Goal: Task Accomplishment & Management: Use online tool/utility

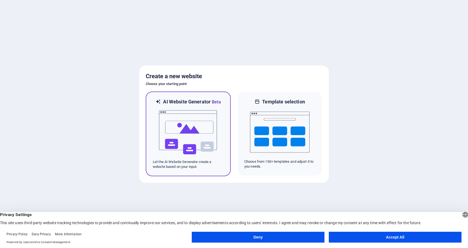
click at [179, 114] on img at bounding box center [189, 132] width 60 height 54
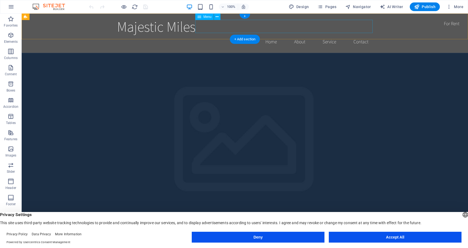
click at [302, 35] on nav "Home About Service Contact" at bounding box center [245, 42] width 256 height 14
click at [205, 17] on span "Menu" at bounding box center [208, 16] width 8 height 3
click at [218, 18] on icon at bounding box center [217, 17] width 3 height 6
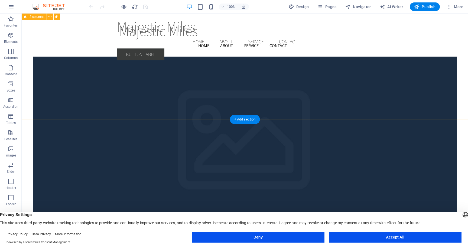
scroll to position [1044, 0]
click at [12, 152] on icon "button" at bounding box center [11, 149] width 7 height 7
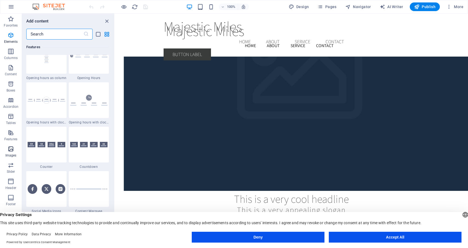
scroll to position [2748, 0]
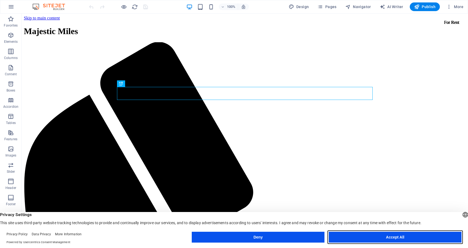
click at [355, 236] on button "Accept All" at bounding box center [395, 237] width 133 height 11
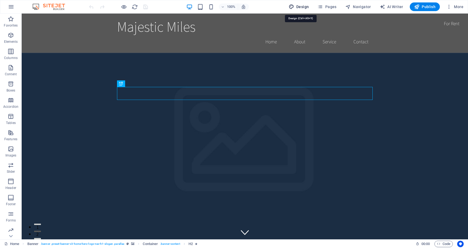
click at [305, 8] on span "Design" at bounding box center [299, 6] width 20 height 5
select select "rem"
select select "200"
select select "px"
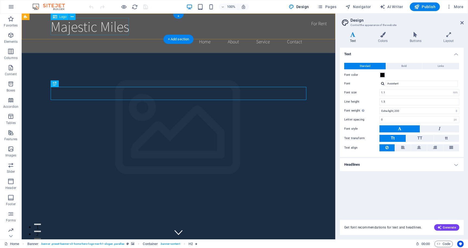
click at [110, 33] on div "Majestic Miles" at bounding box center [179, 26] width 256 height 17
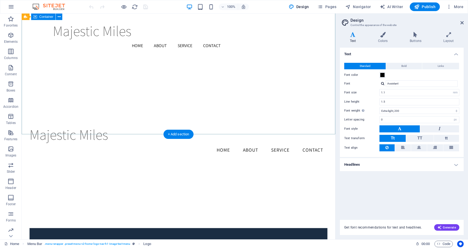
scroll to position [857, 0]
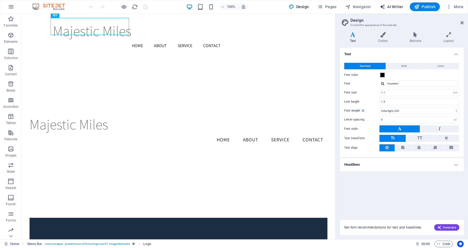
click at [391, 7] on span "AI Writer" at bounding box center [392, 6] width 24 height 5
select select "English"
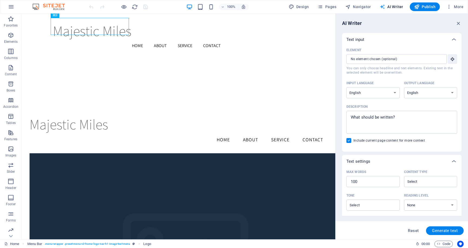
scroll to position [0, 0]
click at [381, 61] on input "Element ​ You can only choose headline and text elements. Existing text in the …" at bounding box center [395, 59] width 97 height 10
click at [11, 7] on icon "button" at bounding box center [11, 7] width 7 height 7
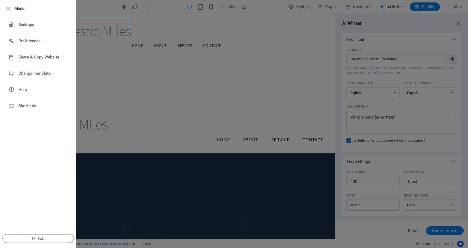
click at [198, 26] on div at bounding box center [234, 124] width 468 height 248
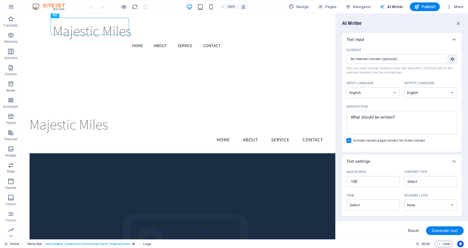
click at [396, 6] on span "AI Writer" at bounding box center [392, 6] width 24 height 5
click at [321, 7] on icon "button" at bounding box center [320, 6] width 5 height 5
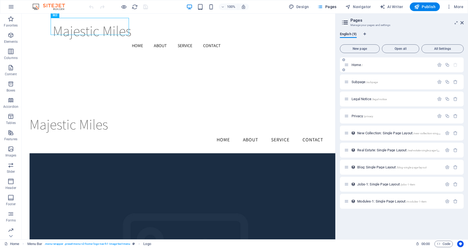
click at [350, 62] on div "Home /" at bounding box center [390, 65] width 90 height 6
click at [356, 80] on span "Subpage /subpage" at bounding box center [365, 82] width 26 height 4
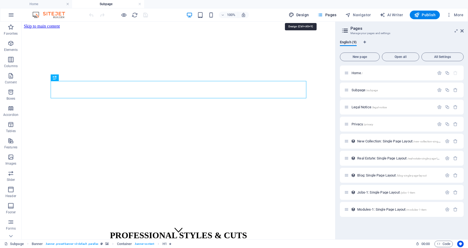
click at [300, 14] on span "Design" at bounding box center [299, 14] width 20 height 5
select select "rem"
select select "200"
select select "px"
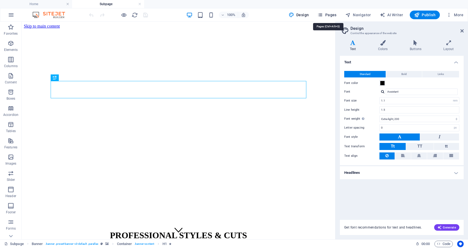
click at [323, 14] on icon "button" at bounding box center [320, 14] width 5 height 5
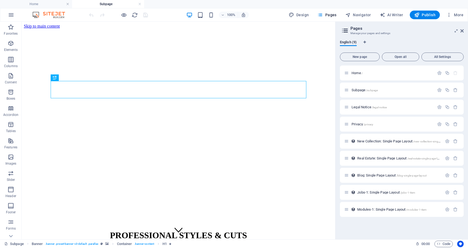
click at [344, 29] on icon at bounding box center [345, 31] width 8 height 8
click at [462, 30] on icon at bounding box center [462, 31] width 3 height 4
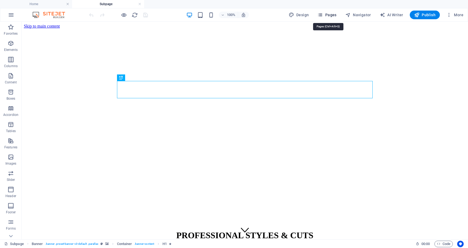
click at [327, 15] on span "Pages" at bounding box center [327, 14] width 19 height 5
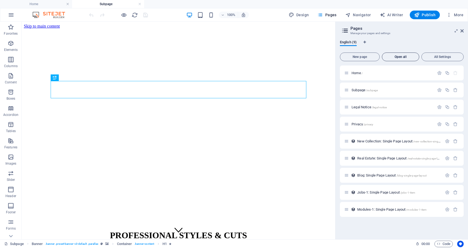
click at [407, 56] on span "Open all" at bounding box center [401, 56] width 33 height 3
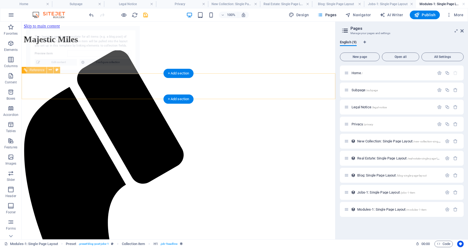
select select "68dd2e3f035fb30a8e0bde5c"
select select "68dd2e3f035fb30a8e0bde69"
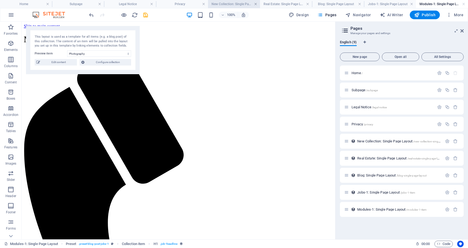
click at [255, 4] on link at bounding box center [255, 4] width 3 height 5
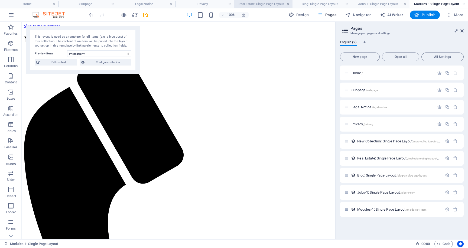
click at [287, 5] on link at bounding box center [288, 4] width 3 height 5
click at [332, 4] on h4 "Blog: Single Page Layout" at bounding box center [301, 4] width 67 height 6
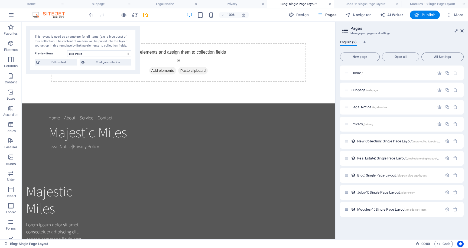
click at [330, 4] on link at bounding box center [330, 4] width 3 height 5
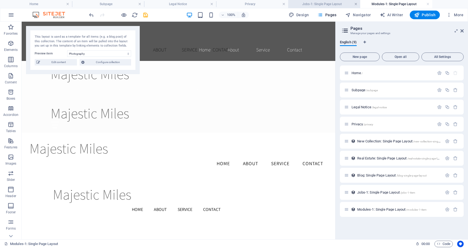
click at [356, 5] on link at bounding box center [356, 4] width 3 height 5
click at [357, 4] on link at bounding box center [356, 4] width 3 height 5
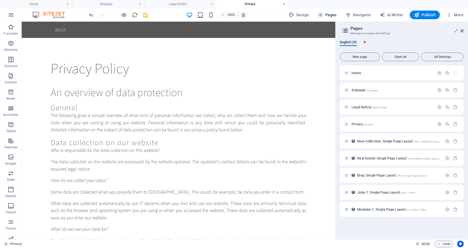
click at [284, 5] on link at bounding box center [283, 4] width 3 height 5
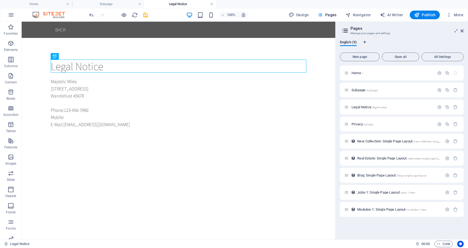
click at [212, 3] on link at bounding box center [211, 4] width 3 height 5
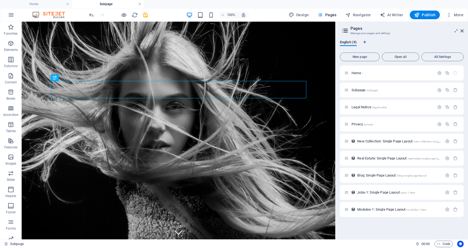
click at [140, 4] on link at bounding box center [139, 4] width 3 height 5
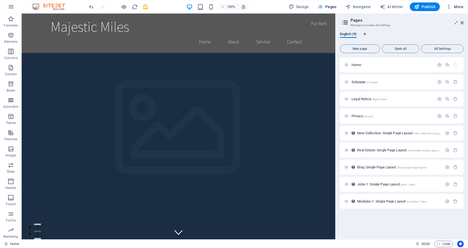
click at [459, 8] on span "More" at bounding box center [455, 6] width 17 height 5
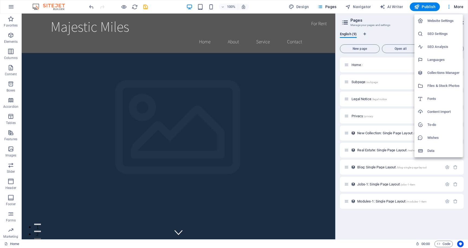
click at [398, 8] on div at bounding box center [234, 124] width 468 height 248
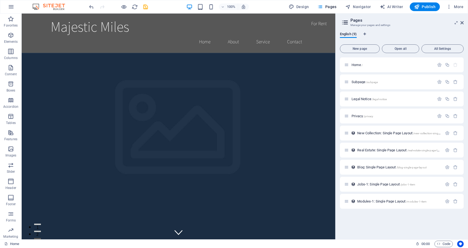
click at [398, 8] on span "AI Writer" at bounding box center [392, 6] width 24 height 5
select select "English"
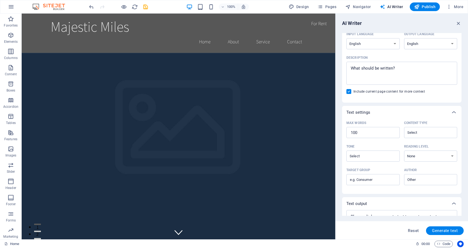
scroll to position [74, 0]
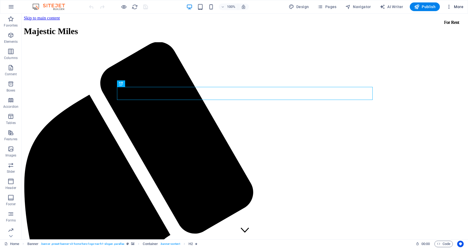
click at [459, 9] on span "More" at bounding box center [455, 6] width 17 height 5
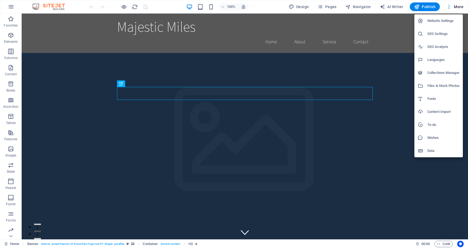
click at [13, 10] on div at bounding box center [234, 124] width 468 height 248
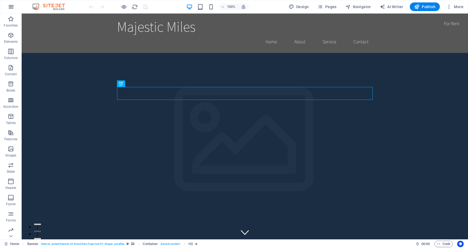
click at [9, 6] on icon "button" at bounding box center [11, 7] width 7 height 7
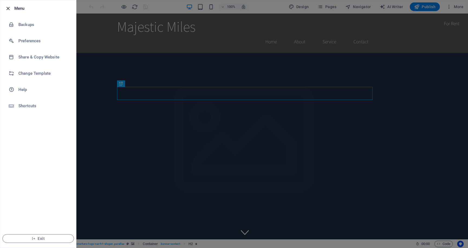
click at [5, 9] on icon "button" at bounding box center [8, 8] width 6 height 6
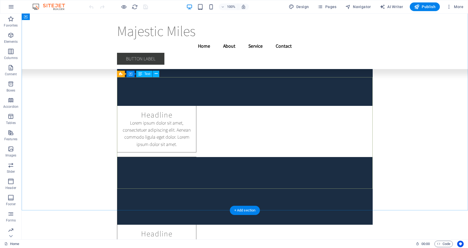
scroll to position [4669, 0]
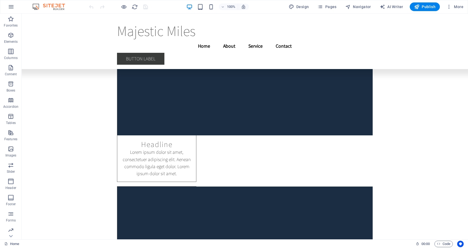
click at [465, 12] on div "100% Design Pages Navigator AI Writer Publish More" at bounding box center [234, 6] width 468 height 13
click at [462, 6] on span "More" at bounding box center [455, 6] width 17 height 5
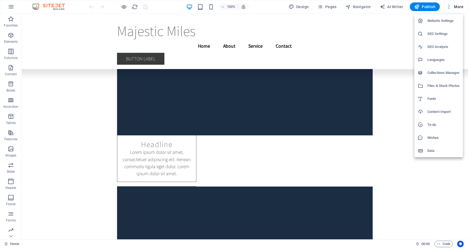
click at [453, 22] on h6 "Website Settings" at bounding box center [444, 21] width 32 height 7
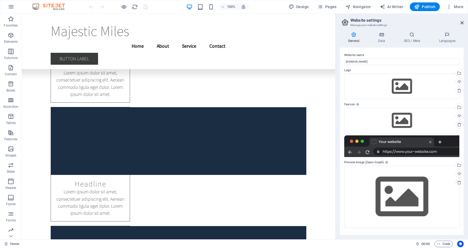
scroll to position [4721, 0]
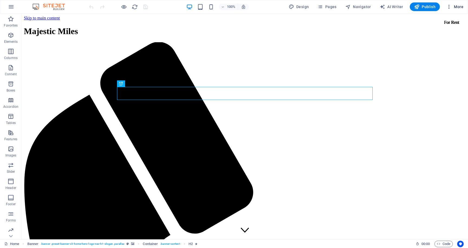
click at [450, 9] on icon "button" at bounding box center [449, 6] width 5 height 5
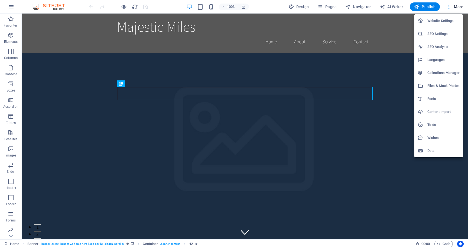
click at [459, 8] on div at bounding box center [234, 124] width 468 height 248
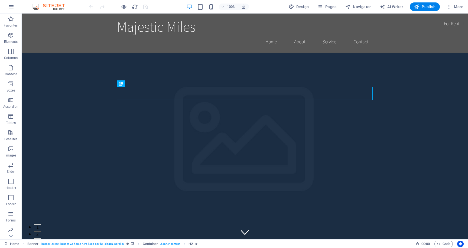
click at [459, 8] on span "More" at bounding box center [455, 6] width 17 height 5
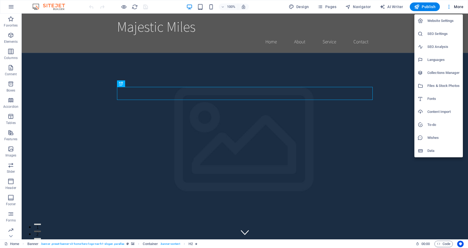
click at [12, 10] on div at bounding box center [234, 124] width 468 height 248
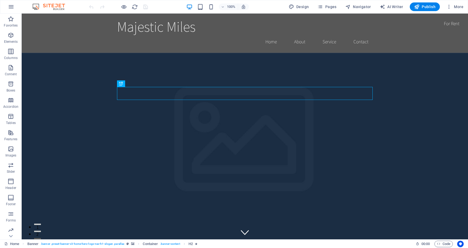
click at [12, 10] on button "button" at bounding box center [11, 6] width 13 height 13
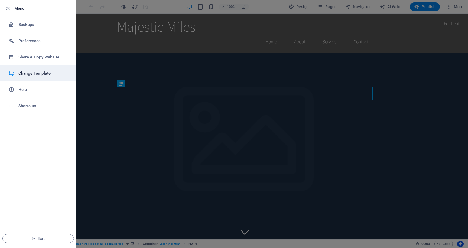
click at [36, 73] on h6 "Change Template" at bounding box center [43, 73] width 50 height 7
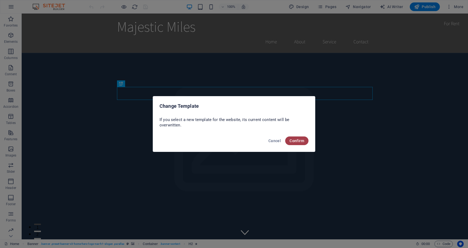
click at [297, 141] on span "Confirm" at bounding box center [297, 141] width 15 height 4
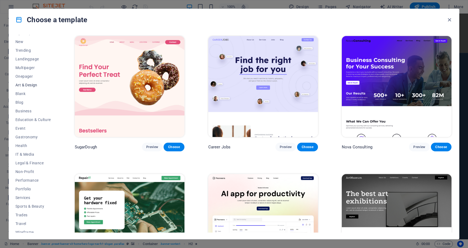
scroll to position [19, 0]
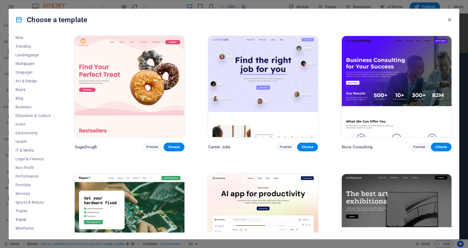
click at [24, 221] on span "Travel" at bounding box center [33, 220] width 36 height 4
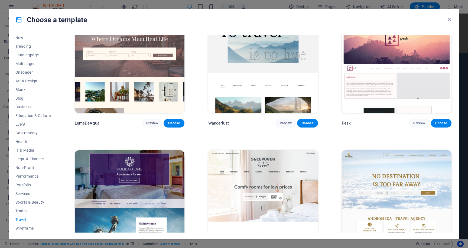
scroll to position [0, 0]
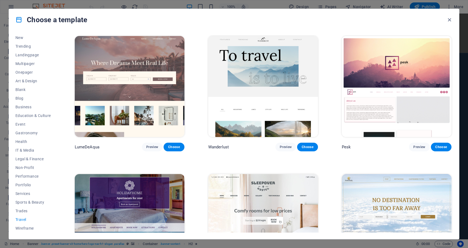
click at [154, 68] on img at bounding box center [130, 86] width 110 height 101
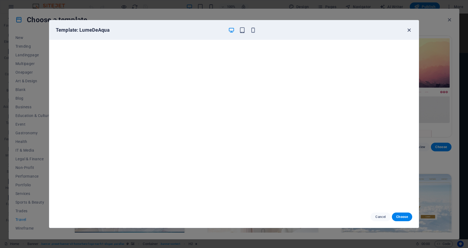
click at [407, 30] on icon "button" at bounding box center [409, 30] width 6 height 6
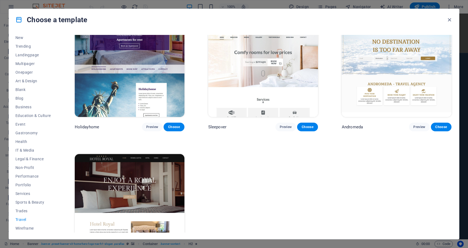
scroll to position [159, 0]
click at [382, 61] on img at bounding box center [397, 65] width 110 height 101
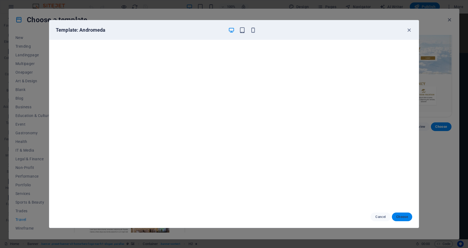
click at [404, 218] on span "Choose" at bounding box center [403, 217] width 12 height 4
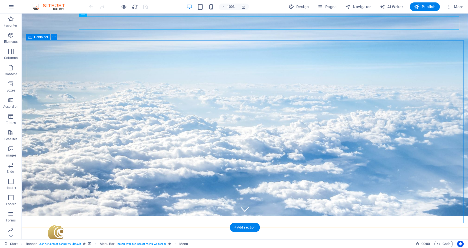
scroll to position [31, 0]
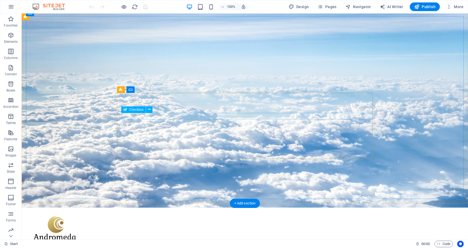
scroll to position [30, 0]
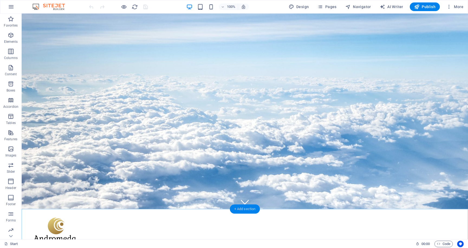
click at [252, 210] on div "+ Add section" at bounding box center [245, 209] width 30 height 9
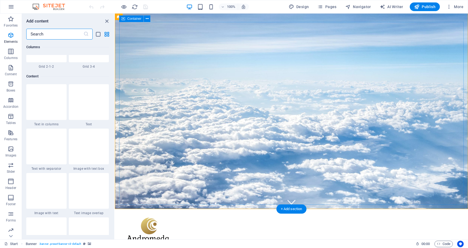
scroll to position [948, 0]
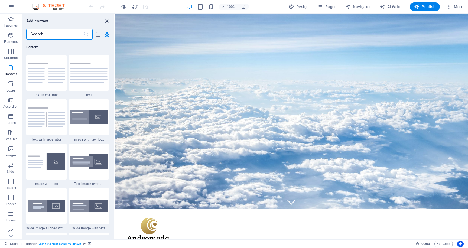
click at [105, 20] on icon "close panel" at bounding box center [107, 21] width 6 height 6
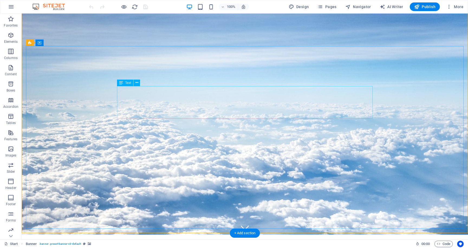
scroll to position [0, 0]
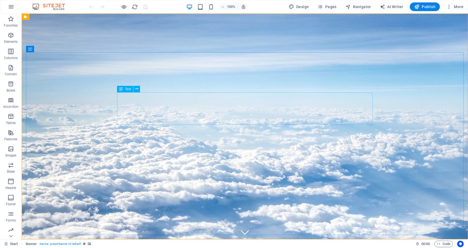
click at [129, 90] on span "Text" at bounding box center [128, 89] width 6 height 3
click at [163, 131] on icon at bounding box center [162, 130] width 3 height 6
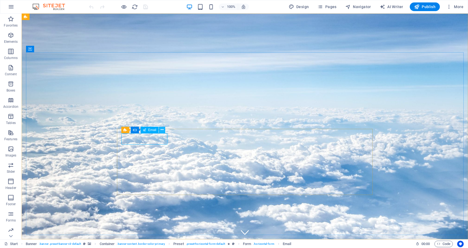
click at [161, 131] on icon at bounding box center [162, 130] width 3 height 6
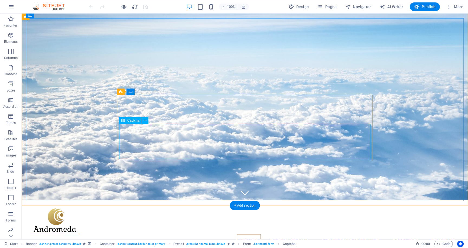
scroll to position [45, 0]
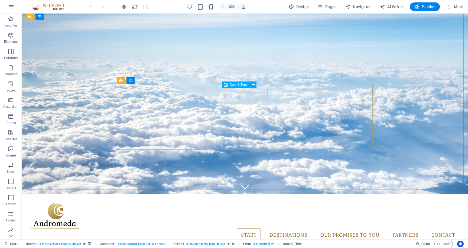
click at [236, 88] on div "Date & Time" at bounding box center [241, 85] width 38 height 7
click at [234, 84] on span "Date & Time" at bounding box center [239, 84] width 18 height 3
click at [253, 86] on icon at bounding box center [253, 85] width 3 height 6
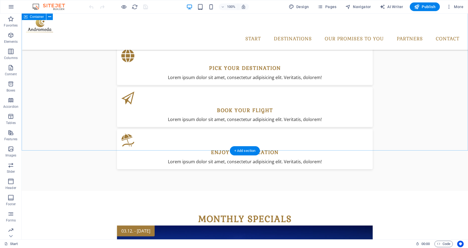
scroll to position [421, 0]
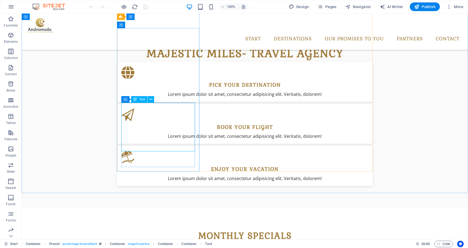
click at [142, 100] on span "Text" at bounding box center [142, 99] width 6 height 3
click at [150, 100] on icon at bounding box center [151, 100] width 3 height 6
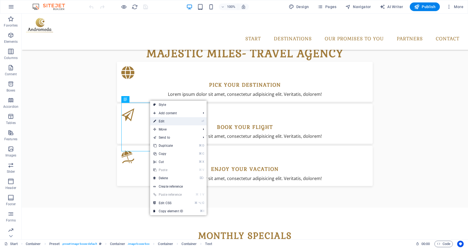
click at [164, 120] on link "⏎ Edit" at bounding box center [168, 121] width 36 height 8
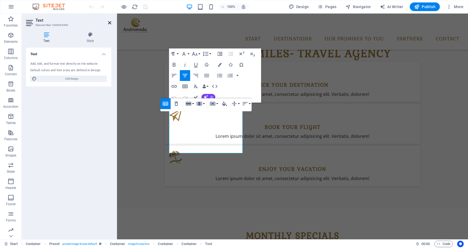
click at [108, 23] on icon at bounding box center [109, 23] width 3 height 4
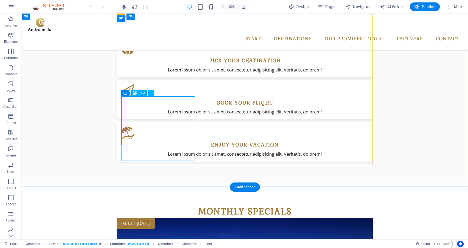
scroll to position [454, 0]
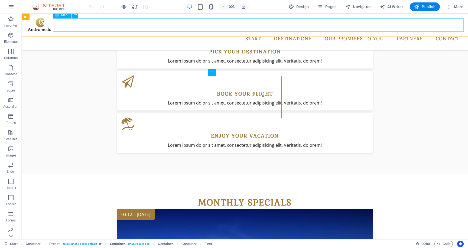
click at [292, 32] on nav "Start Destinations Monthly Specials All Destinations Our promises to you Partne…" at bounding box center [245, 39] width 438 height 14
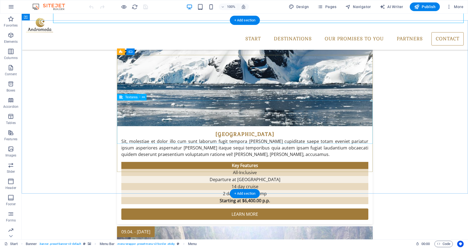
scroll to position [1028, 0]
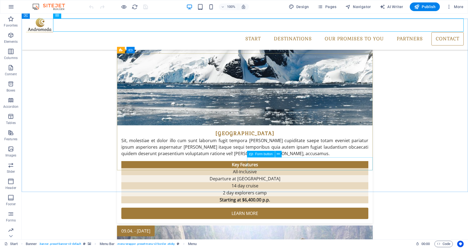
click at [273, 156] on div "Form button" at bounding box center [261, 154] width 28 height 7
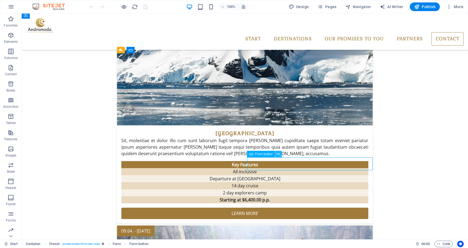
click at [278, 154] on icon at bounding box center [278, 155] width 3 height 6
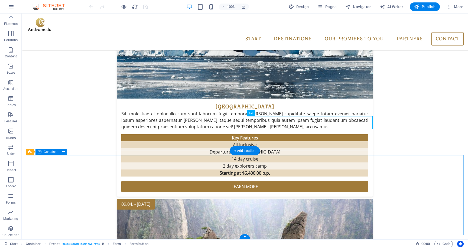
scroll to position [1069, 0]
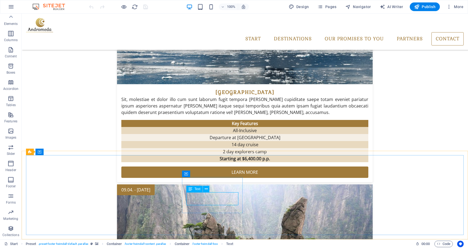
click at [195, 189] on span "Text" at bounding box center [198, 189] width 6 height 3
click at [206, 189] on icon at bounding box center [206, 189] width 3 height 6
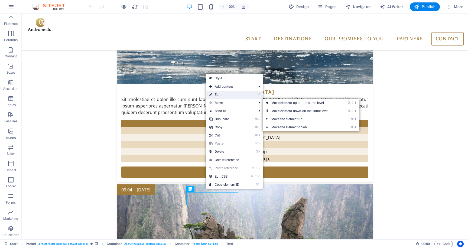
click at [226, 95] on link "⏎ Edit" at bounding box center [224, 95] width 36 height 8
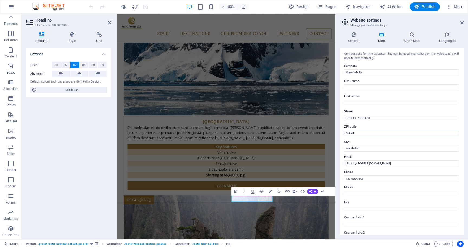
scroll to position [0, 0]
click at [385, 74] on input "Majestic Miles" at bounding box center [402, 73] width 115 height 7
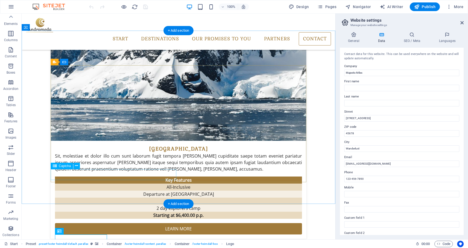
scroll to position [1069, 0]
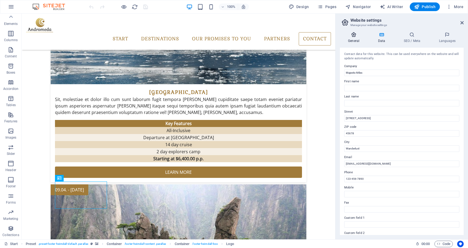
click at [354, 38] on h4 "General" at bounding box center [355, 37] width 30 height 11
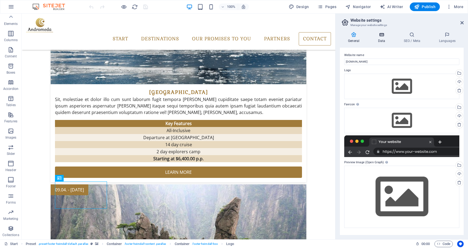
click at [381, 38] on h4 "Data" at bounding box center [383, 37] width 26 height 11
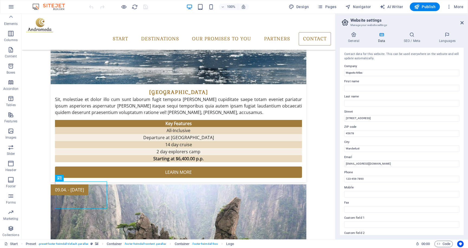
scroll to position [73, 0]
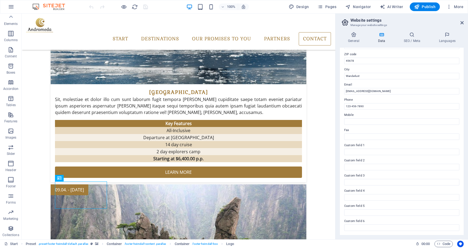
click at [412, 31] on div "General Data SEO / Meta Languages Website name [DOMAIN_NAME] Logo Drag files he…" at bounding box center [402, 134] width 133 height 212
click at [413, 34] on icon at bounding box center [412, 34] width 33 height 5
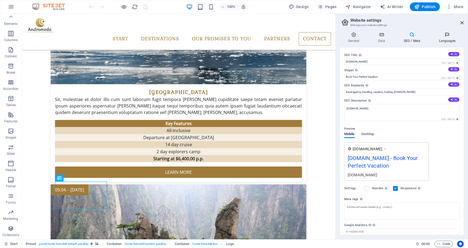
click at [447, 37] on h4 "Languages" at bounding box center [447, 37] width 33 height 11
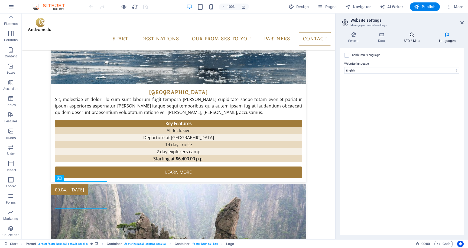
click at [411, 36] on icon at bounding box center [412, 34] width 33 height 5
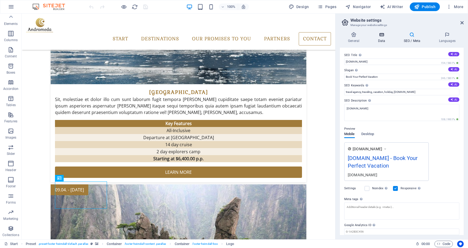
click at [378, 37] on h4 "Data" at bounding box center [383, 37] width 26 height 11
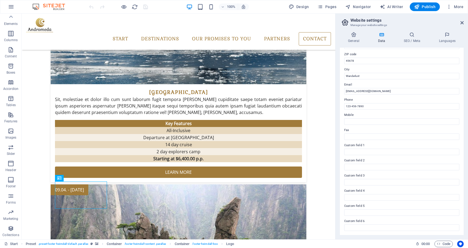
click at [380, 38] on h4 "Data" at bounding box center [383, 37] width 26 height 11
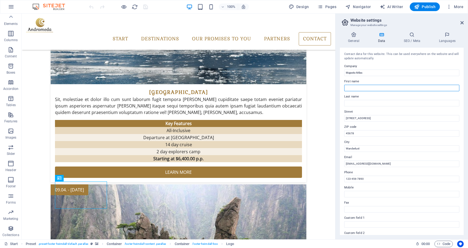
click at [358, 89] on input "First name" at bounding box center [402, 88] width 115 height 7
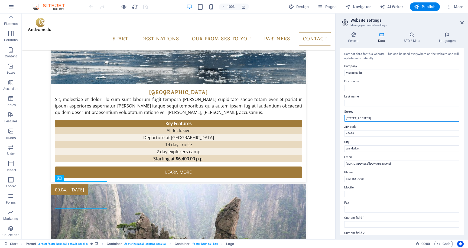
drag, startPoint x: 397, startPoint y: 130, endPoint x: 277, endPoint y: 123, distance: 119.4
drag, startPoint x: 373, startPoint y: 117, endPoint x: 346, endPoint y: 118, distance: 26.6
click at [346, 118] on input "[STREET_ADDRESS]" at bounding box center [402, 118] width 115 height 7
type input "24, Atlanta Business Hub, Vesu"
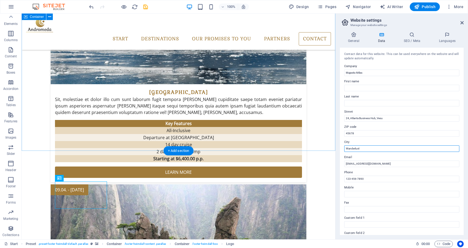
drag, startPoint x: 391, startPoint y: 163, endPoint x: 330, endPoint y: 149, distance: 62.5
type input "[GEOGRAPHIC_DATA]"
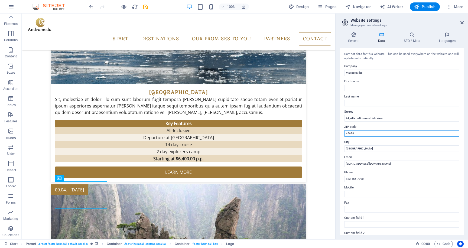
drag, startPoint x: 384, startPoint y: 145, endPoint x: 324, endPoint y: 131, distance: 61.2
type input "395007"
click at [371, 141] on label "City" at bounding box center [402, 142] width 115 height 7
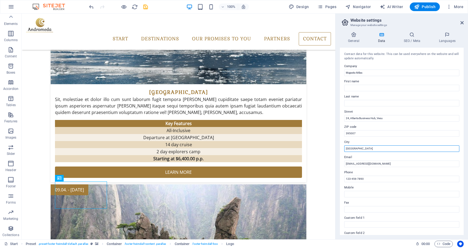
click at [371, 146] on input "[GEOGRAPHIC_DATA]" at bounding box center [402, 149] width 115 height 7
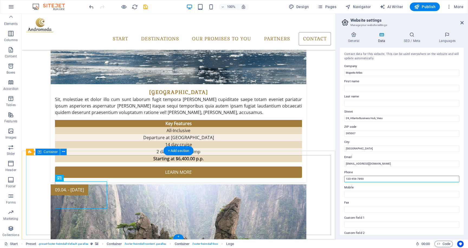
drag, startPoint x: 401, startPoint y: 193, endPoint x: 330, endPoint y: 179, distance: 71.4
type input "[PHONE_NUMBER]"
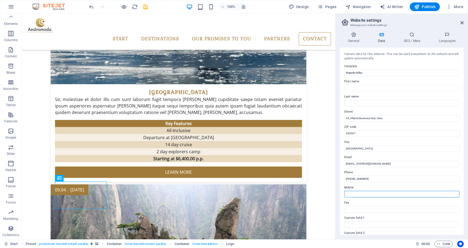
click at [387, 194] on input "Mobile" at bounding box center [402, 194] width 115 height 7
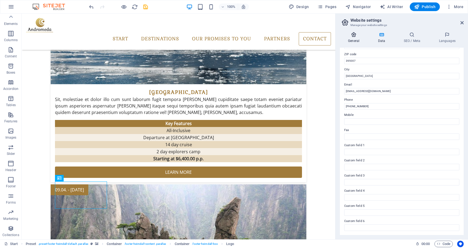
click at [357, 38] on h4 "General" at bounding box center [355, 37] width 30 height 11
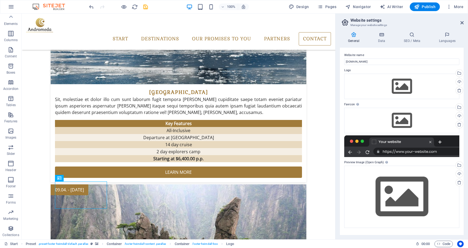
click at [356, 34] on icon at bounding box center [354, 34] width 28 height 5
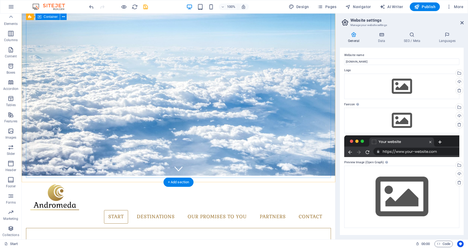
scroll to position [56, 0]
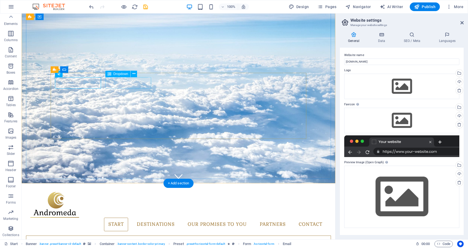
click at [117, 76] on div "Dropdown" at bounding box center [117, 74] width 25 height 7
click at [134, 74] on icon at bounding box center [134, 74] width 3 height 6
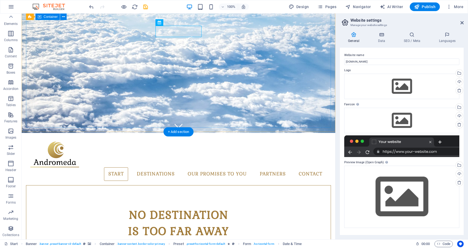
scroll to position [108, 0]
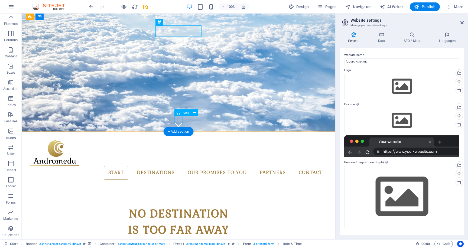
click at [179, 121] on figure at bounding box center [179, 125] width 8 height 8
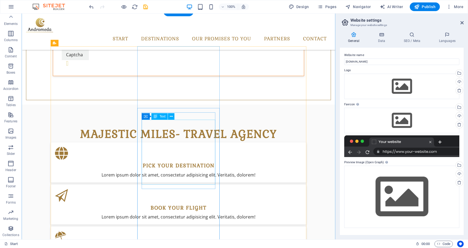
scroll to position [351, 0]
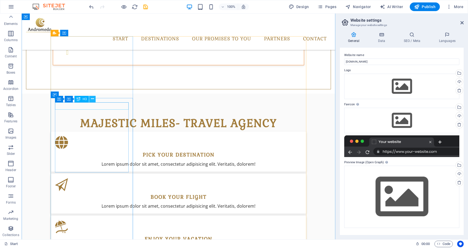
click at [92, 97] on icon at bounding box center [92, 99] width 3 height 6
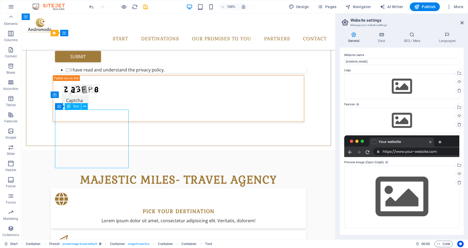
scroll to position [407, 0]
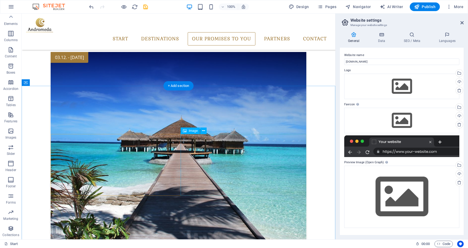
scroll to position [613, 0]
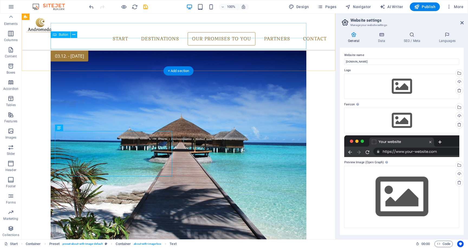
click at [394, 5] on span "AI Writer" at bounding box center [392, 6] width 24 height 5
select select "English"
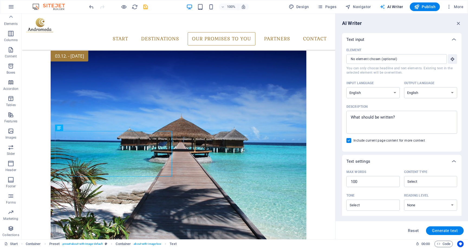
scroll to position [0, 0]
click at [453, 61] on icon "button" at bounding box center [452, 59] width 5 height 5
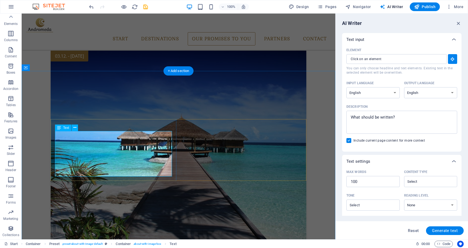
type input "#ed-1000056489"
type textarea "x"
type input "44"
type textarea "x"
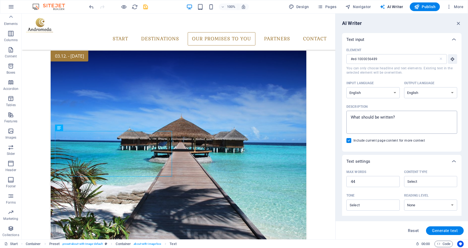
type textarea "x"
click at [379, 117] on textarea "Description x ​" at bounding box center [401, 123] width 105 height 18
type textarea "b"
type textarea "x"
type textarea "be"
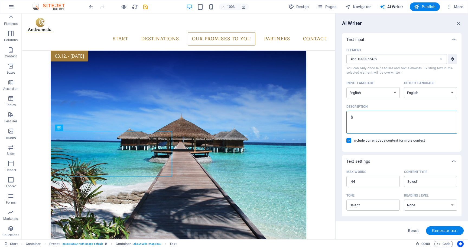
type textarea "x"
type textarea "bes"
type textarea "x"
type textarea "best"
type textarea "x"
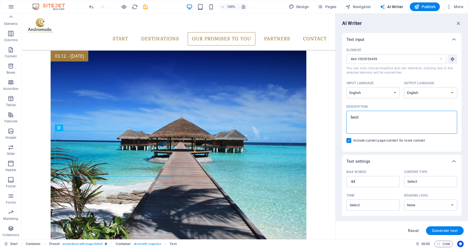
type textarea "best"
type textarea "x"
type textarea "best p"
type textarea "x"
type textarea "best pr"
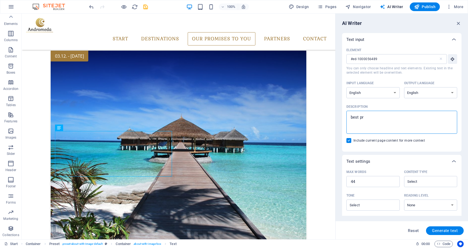
type textarea "x"
type textarea "best pri"
type textarea "x"
type textarea "best pric"
type textarea "x"
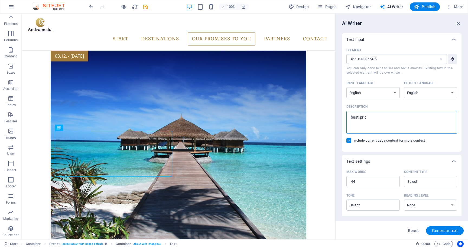
type textarea "best price"
type textarea "x"
type textarea "best price"
type textarea "x"
type textarea "best price g"
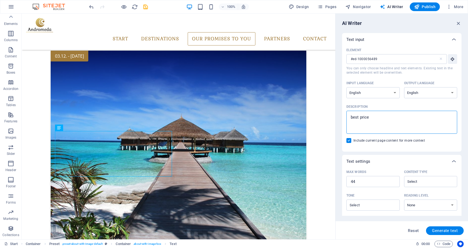
type textarea "x"
type textarea "best price gu"
type textarea "x"
type textarea "best price gua"
type textarea "x"
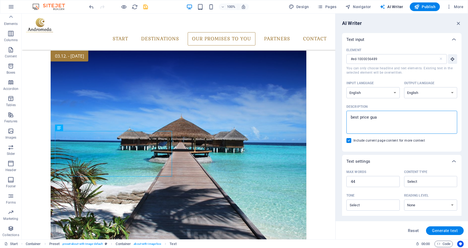
type textarea "best price guar"
type textarea "x"
type textarea "best price guara"
type textarea "x"
type textarea "best price guaran"
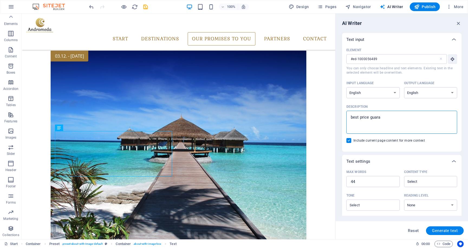
type textarea "x"
type textarea "best price guarant"
type textarea "x"
type textarea "best price guarante"
type textarea "x"
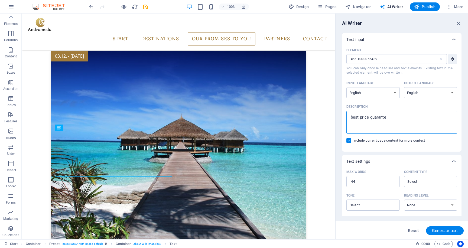
type textarea "best price guarantee"
type textarea "x"
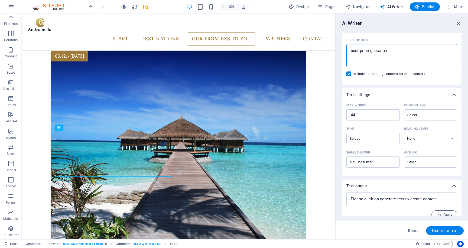
scroll to position [74, 0]
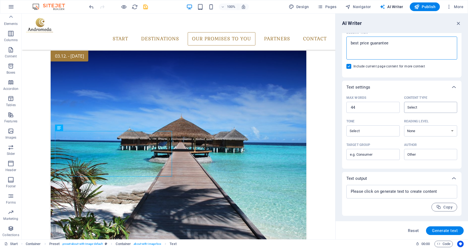
type textarea "best price guarantee"
click at [431, 104] on input "Content type ​" at bounding box center [426, 108] width 41 height 8
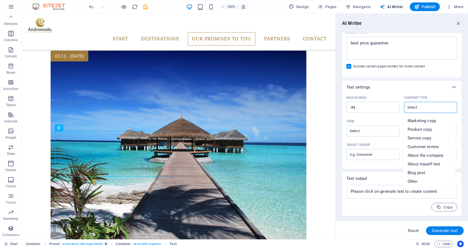
click at [425, 92] on div "Text settings" at bounding box center [402, 87] width 120 height 13
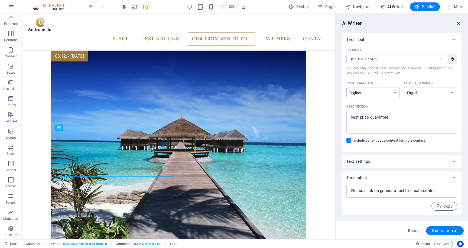
scroll to position [0, 0]
click at [436, 229] on span "Generate text" at bounding box center [445, 231] width 26 height 4
type textarea "x"
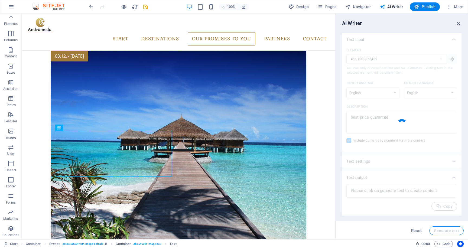
type textarea "x"
type textarea "Experience unmatched value with our best-price guarantee. Enjoy incredible trav…"
type textarea "x"
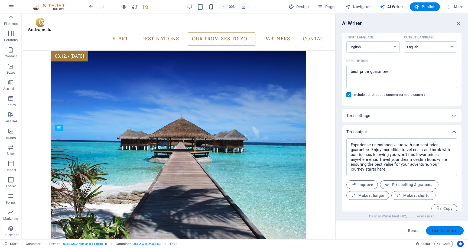
scroll to position [51, 0]
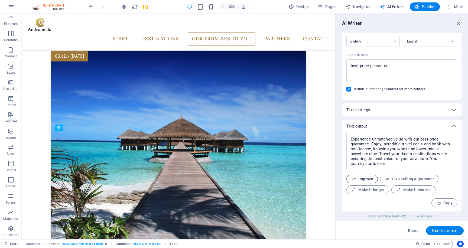
click at [363, 180] on span "Improve" at bounding box center [362, 179] width 22 height 5
type textarea "x"
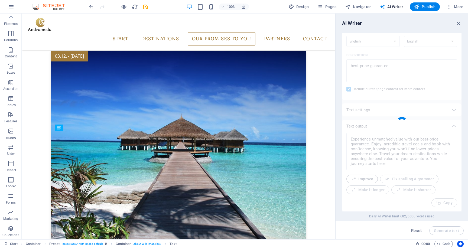
type textarea "x"
type textarea "Discover unparalleled value with our best-price guarantee. Take advantage of in…"
type textarea "x"
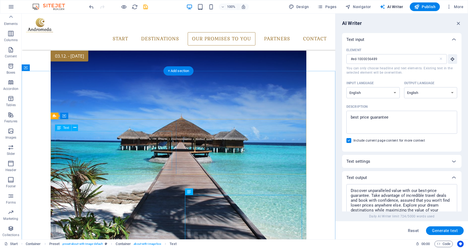
click at [455, 56] on button "Element #ed-1000056489 ​ You can only choose headline and text elements. Existi…" at bounding box center [452, 59] width 9 height 10
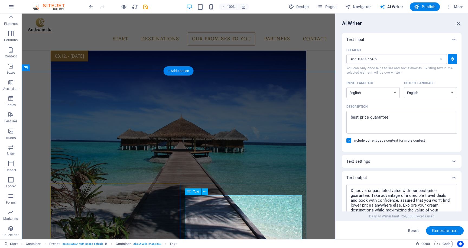
type input "#ed-1000056510"
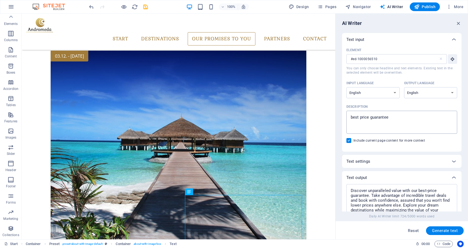
type textarea "x"
drag, startPoint x: 400, startPoint y: 119, endPoint x: 346, endPoint y: 117, distance: 53.7
click at [346, 117] on div "Element #ed-1000056510 ​ You can only choose headline and text elements. Existi…" at bounding box center [402, 99] width 120 height 106
type textarea "s"
type textarea "x"
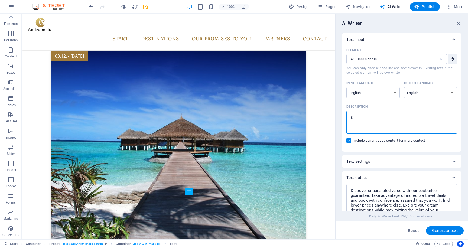
type textarea "sa"
type textarea "x"
type textarea "saf"
type textarea "x"
type textarea "safe"
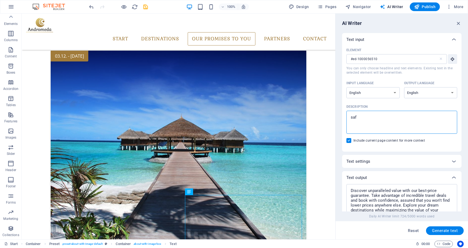
type textarea "x"
type textarea "safes"
type textarea "x"
type textarea "safest"
type textarea "x"
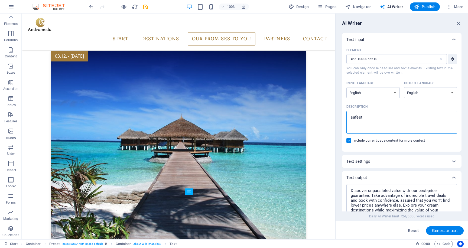
type textarea "safest"
type textarea "x"
type textarea "safest a"
type textarea "x"
type textarea "safest ai"
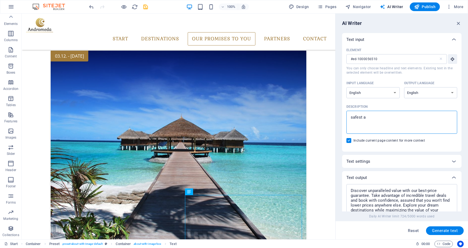
type textarea "x"
type textarea "safest air"
type textarea "x"
type textarea "safest airl"
type textarea "x"
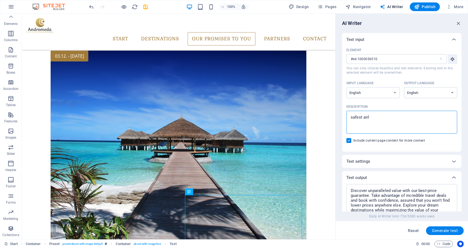
type textarea "safest airli"
type textarea "x"
type textarea "safest airlin"
type textarea "x"
type textarea "safest airline"
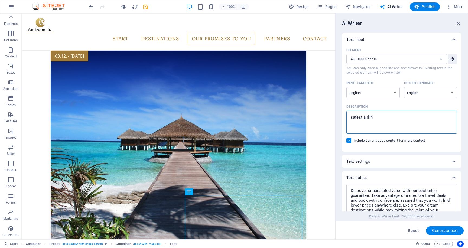
type textarea "x"
type textarea "safest airlines"
type textarea "x"
type textarea "safest airlines"
type textarea "x"
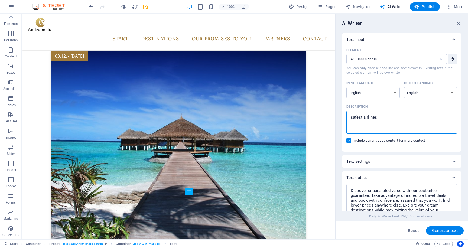
type textarea "safest airlines o"
type textarea "x"
type textarea "safest airlines on"
type textarea "x"
type textarea "safest airlines onl"
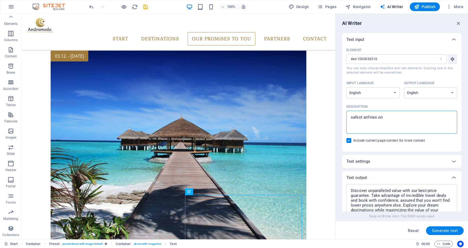
type textarea "x"
type textarea "safest airlines only"
type textarea "x"
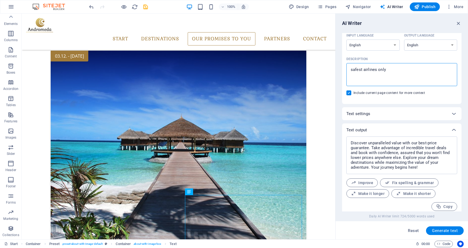
scroll to position [51, 0]
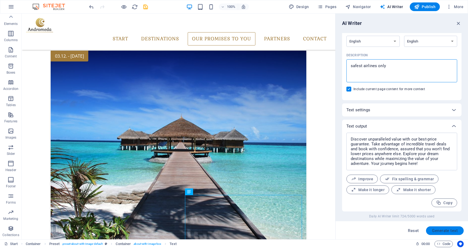
type textarea "safest airlines only"
click at [449, 231] on span "Generate text" at bounding box center [445, 231] width 26 height 4
type textarea "x"
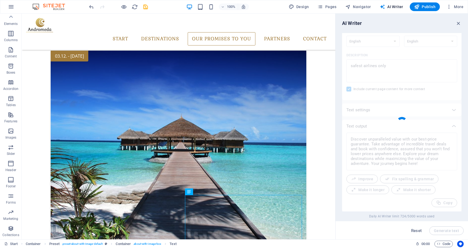
type textarea "x"
type textarea "Discover the top 20 airlines renowned for their safety record. These carriers p…"
type textarea "x"
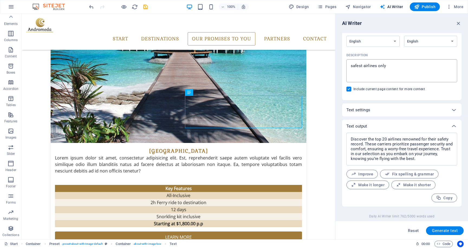
scroll to position [0, 0]
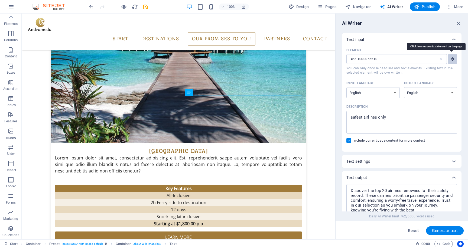
click at [452, 60] on icon "button" at bounding box center [452, 59] width 5 height 5
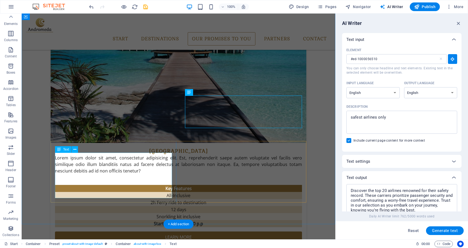
type input "#ed-1000056525"
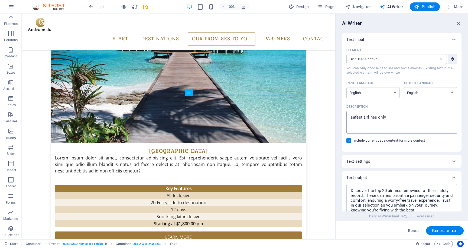
type textarea "x"
drag, startPoint x: 394, startPoint y: 115, endPoint x: 350, endPoint y: 115, distance: 44.2
click at [350, 115] on textarea "safest airlines only" at bounding box center [401, 123] width 105 height 18
type textarea "s"
type textarea "x"
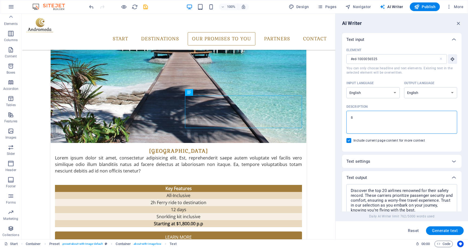
type textarea "sh"
type textarea "x"
type textarea "shu"
type textarea "x"
type textarea "shut"
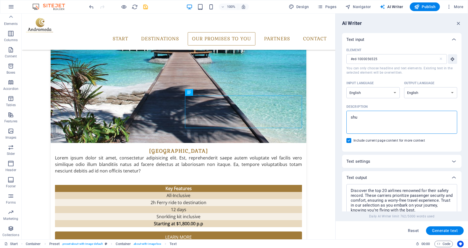
type textarea "x"
type textarea "[PERSON_NAME]"
type textarea "x"
type textarea "shuttl"
type textarea "x"
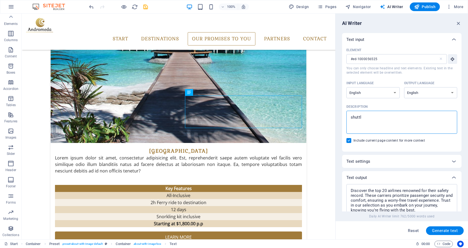
type textarea "shuttle"
type textarea "x"
type textarea "shuttles"
type textarea "x"
type textarea "shuttlese"
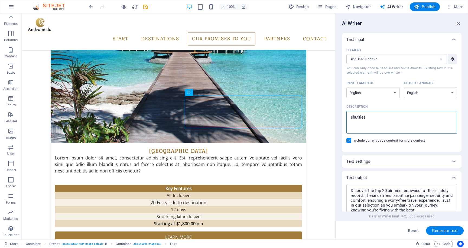
type textarea "x"
type textarea "shuttleser"
type textarea "x"
type textarea "shuttleserv"
type textarea "x"
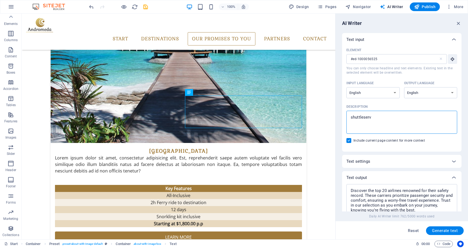
type textarea "shuttleservi"
type textarea "x"
type textarea "shuttleservic"
type textarea "x"
type textarea "shuttleservice"
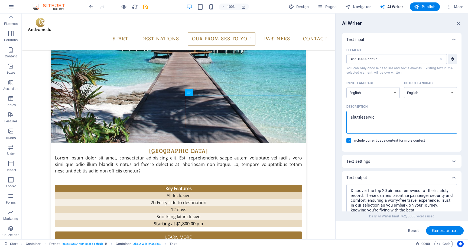
type textarea "x"
type textarea "shuttleservice"
type textarea "x"
type textarea "shuttleservice a"
type textarea "x"
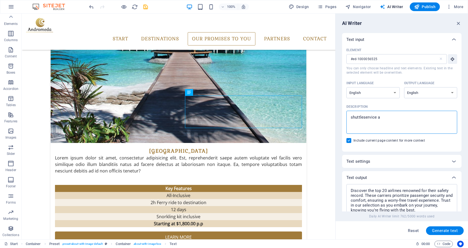
type textarea "shuttleservice al"
type textarea "x"
type textarea "shuttleservice alw"
type textarea "x"
type textarea "shuttleservice alwa"
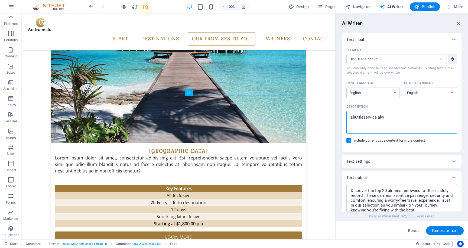
type textarea "x"
type textarea "shuttleservice alway"
type textarea "x"
type textarea "shuttleservice alway"
type textarea "x"
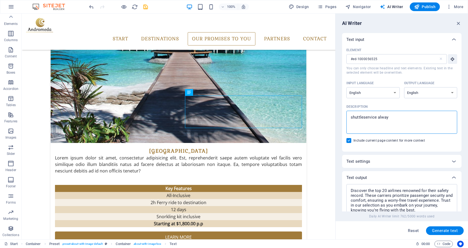
type textarea "shuttleservice [PERSON_NAME]"
type textarea "x"
type textarea "shuttleservice alway in"
type textarea "x"
type textarea "shuttleservice alway inc"
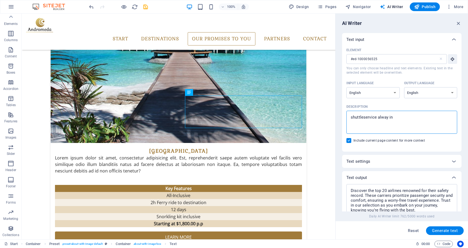
type textarea "x"
type textarea "shuttleservice alway incl"
type textarea "x"
type textarea "shuttleservice alway inclu"
type textarea "x"
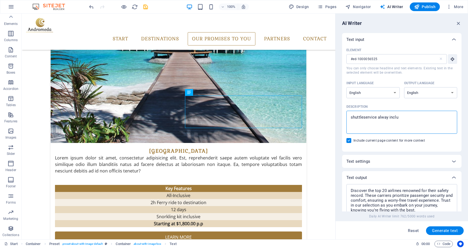
type textarea "shuttleservice alway includ"
type textarea "x"
type textarea "shuttleservice alway include"
type textarea "x"
type textarea "shuttleservice alway included"
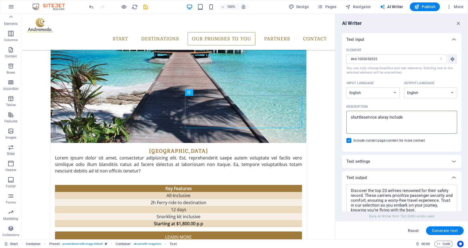
type textarea "x"
type textarea "shuttleservice alway included"
click at [444, 234] on button "Generate text" at bounding box center [445, 231] width 38 height 9
type textarea "x"
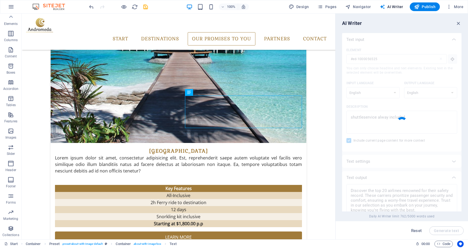
type textarea "x"
type textarea "Every booking with us guarantees a convenient shuttle service to enhance your t…"
type textarea "x"
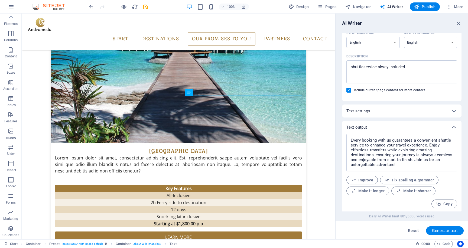
scroll to position [51, 0]
click at [365, 182] on button "Improve" at bounding box center [362, 179] width 31 height 9
type textarea "x"
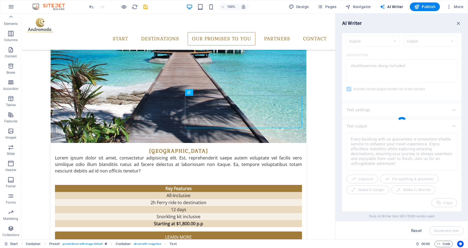
type textarea "x"
type textarea "Every booking with us includes a convenient shuttle service designed to elevate…"
type textarea "x"
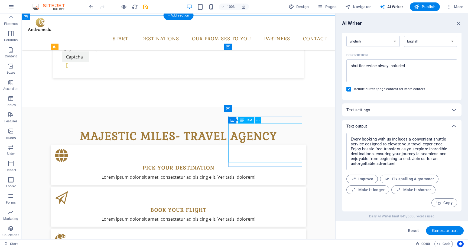
scroll to position [337, 0]
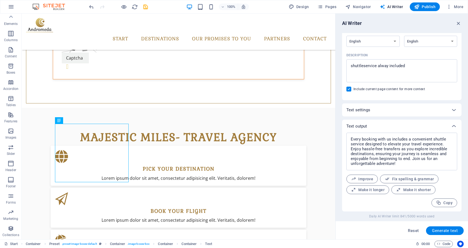
scroll to position [0, 0]
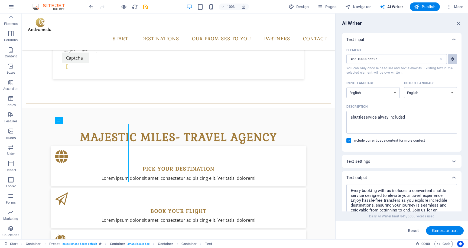
click at [451, 60] on icon "button" at bounding box center [452, 59] width 5 height 5
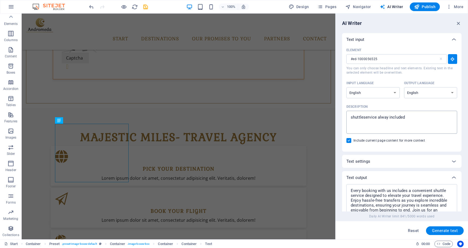
type textarea "x"
drag, startPoint x: 412, startPoint y: 116, endPoint x: 349, endPoint y: 116, distance: 63.2
click at [349, 116] on div "shuttleservice alway included x ​" at bounding box center [402, 122] width 111 height 23
click at [349, 116] on textarea "shuttleservice alway included" at bounding box center [401, 123] width 105 height 18
type textarea "m"
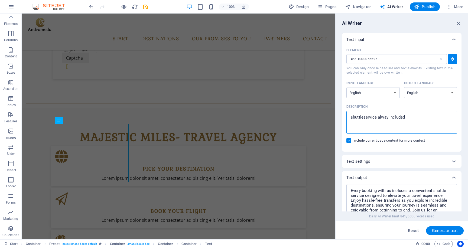
type textarea "x"
type textarea "ma"
type textarea "x"
type textarea "mad"
type textarea "x"
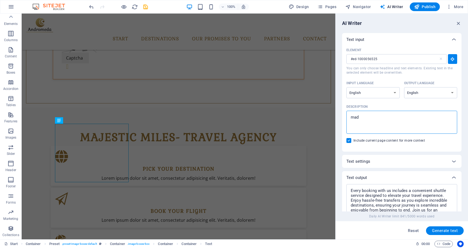
type textarea "ma"
type textarea "x"
type textarea "mal"
type textarea "x"
type textarea "mald"
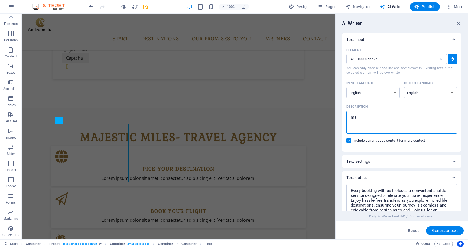
type textarea "x"
type textarea "maldi"
type textarea "x"
type textarea "maldiv"
type textarea "x"
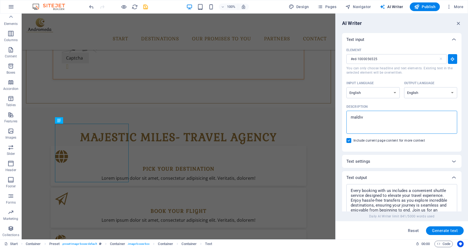
type textarea "maldive"
type textarea "x"
click at [442, 231] on span "Generate text" at bounding box center [445, 231] width 26 height 4
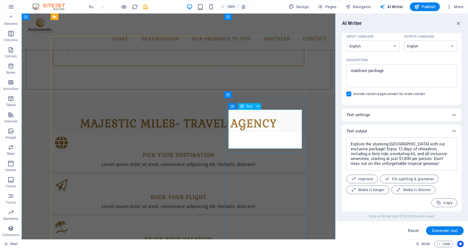
scroll to position [350, 0]
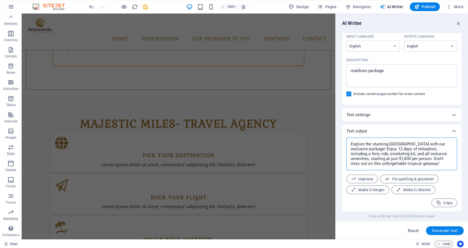
click at [388, 159] on textarea "Explore the stunning [GEOGRAPHIC_DATA] with our exclusive package! Enjoy 12 day…" at bounding box center [401, 153] width 105 height 27
click at [365, 177] on span "Improve" at bounding box center [362, 179] width 22 height 5
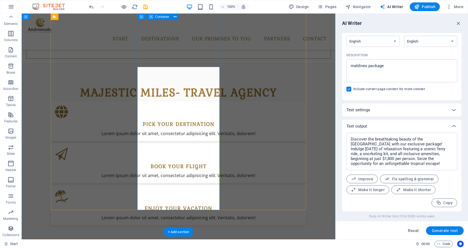
scroll to position [381, 0]
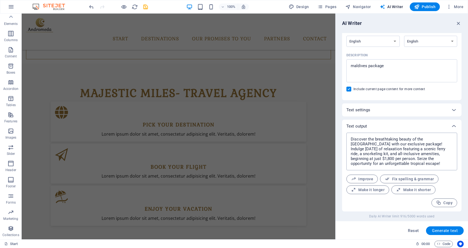
click at [384, 140] on textarea "Discover the breathtaking beauty of the [GEOGRAPHIC_DATA] with our exclusive pa…" at bounding box center [401, 152] width 105 height 32
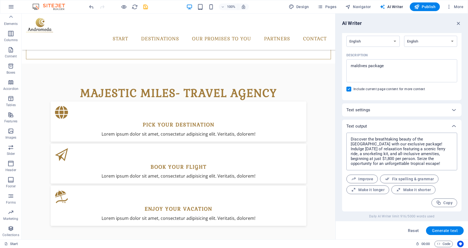
click at [368, 156] on textarea "Discover the breathtaking beauty of the [GEOGRAPHIC_DATA] with our exclusive pa…" at bounding box center [401, 152] width 105 height 32
drag, startPoint x: 383, startPoint y: 163, endPoint x: 347, endPoint y: 140, distance: 42.2
click at [347, 140] on div "Discover the breathtaking beauty of the [GEOGRAPHIC_DATA] with our exclusive pa…" at bounding box center [402, 152] width 111 height 38
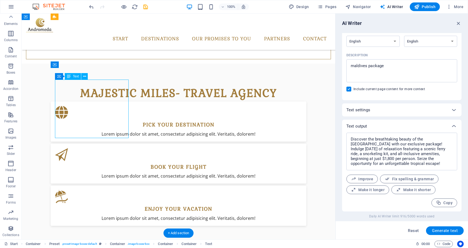
drag, startPoint x: 76, startPoint y: 135, endPoint x: 63, endPoint y: 116, distance: 22.8
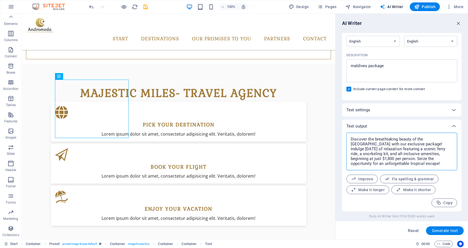
click at [402, 146] on textarea "Discover the breathtaking beauty of the [GEOGRAPHIC_DATA] with our exclusive pa…" at bounding box center [401, 152] width 105 height 32
click at [445, 203] on span "Copy" at bounding box center [444, 203] width 17 height 5
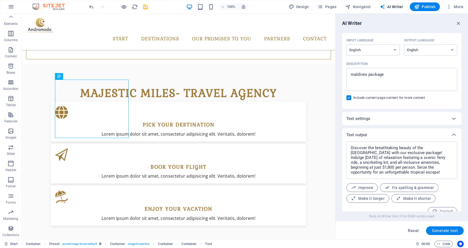
scroll to position [48, 0]
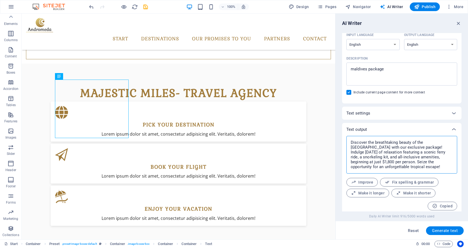
click at [388, 155] on textarea "Discover the breathtaking beauty of the [GEOGRAPHIC_DATA] with our exclusive pa…" at bounding box center [401, 155] width 105 height 32
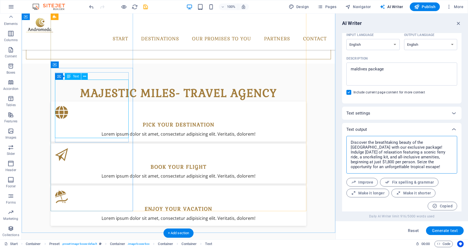
click at [75, 77] on span "Text" at bounding box center [76, 76] width 6 height 3
click at [83, 77] on icon at bounding box center [84, 77] width 3 height 6
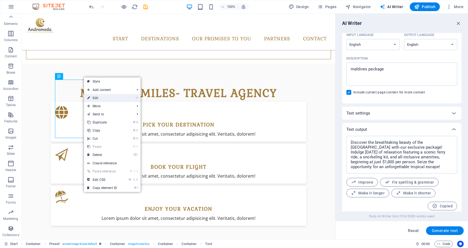
click at [103, 99] on link "⏎ Edit" at bounding box center [102, 98] width 36 height 8
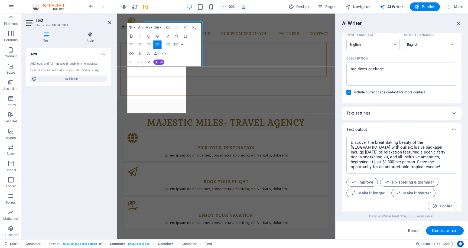
scroll to position [437, 0]
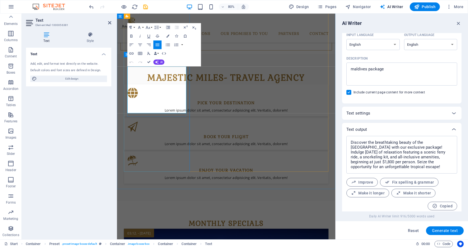
drag, startPoint x: 165, startPoint y: 133, endPoint x: 129, endPoint y: 82, distance: 61.4
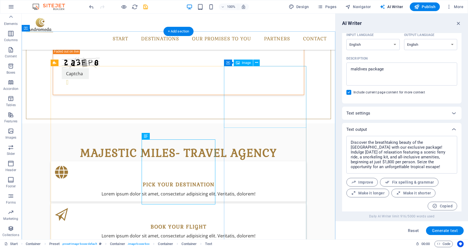
scroll to position [322, 0]
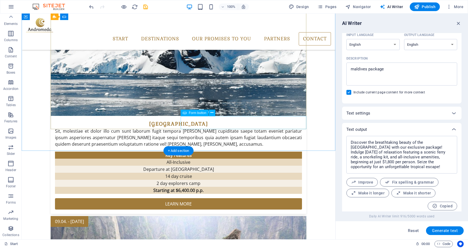
scroll to position [1043, 0]
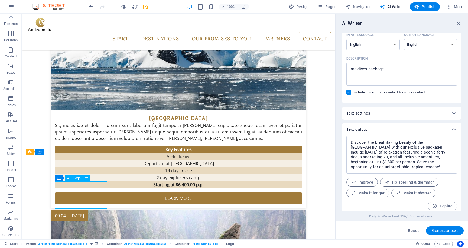
click at [75, 181] on div "Logo" at bounding box center [74, 178] width 18 height 7
click at [87, 177] on icon at bounding box center [86, 178] width 3 height 6
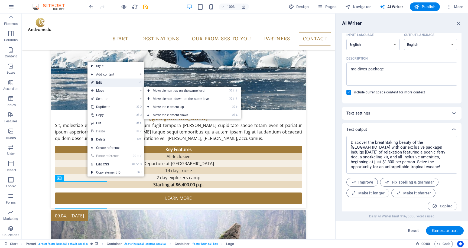
click at [109, 85] on link "⏎ Edit" at bounding box center [106, 83] width 36 height 8
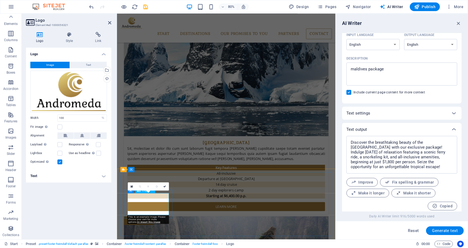
click at [88, 201] on div "Logo Image Text Drag files here, click to choose files or select files from Fil…" at bounding box center [68, 142] width 85 height 188
click at [83, 210] on div "Logo Image Text Drag files here, click to choose files or select files from Fil…" at bounding box center [68, 142] width 85 height 188
click at [64, 86] on div "Drag files here, click to choose files or select files from Files or our free s…" at bounding box center [68, 92] width 77 height 42
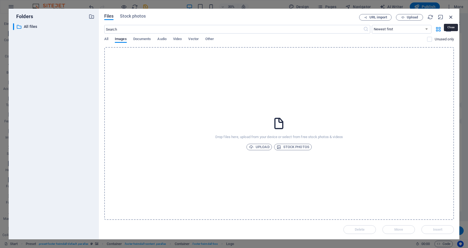
click at [451, 17] on icon "button" at bounding box center [451, 17] width 6 height 6
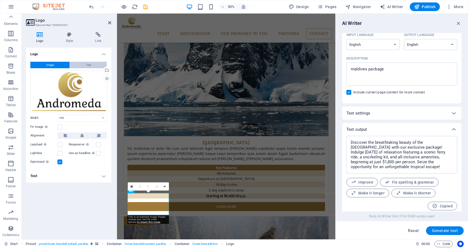
click at [89, 63] on span "Text" at bounding box center [88, 65] width 5 height 7
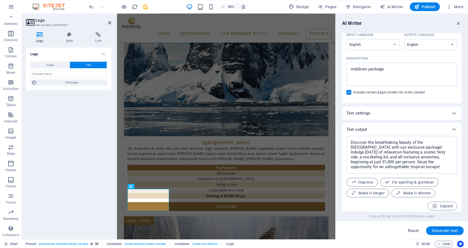
scroll to position [1048, 0]
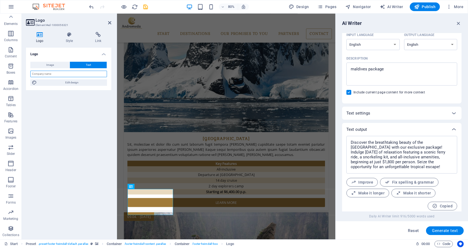
click at [72, 76] on input "text" at bounding box center [68, 74] width 77 height 7
click at [73, 33] on icon at bounding box center [69, 34] width 27 height 5
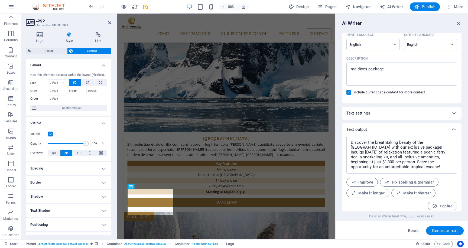
click at [73, 33] on icon at bounding box center [69, 34] width 27 height 5
click at [109, 23] on icon at bounding box center [109, 23] width 3 height 4
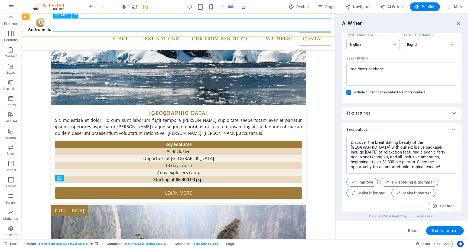
scroll to position [1043, 0]
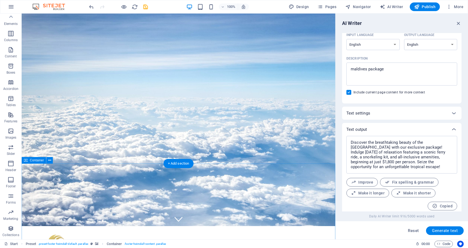
scroll to position [0, 0]
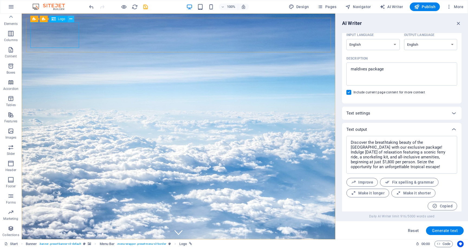
click at [73, 19] on button at bounding box center [71, 19] width 7 height 7
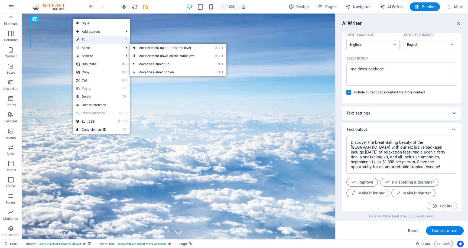
click at [94, 42] on link "⏎ Edit" at bounding box center [91, 40] width 36 height 8
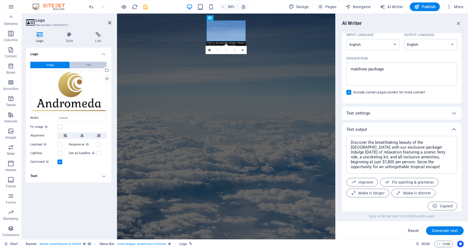
click at [82, 64] on button "Text" at bounding box center [88, 65] width 37 height 7
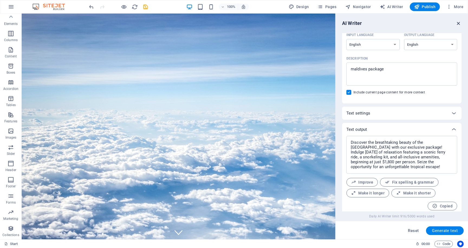
click at [459, 25] on icon "button" at bounding box center [459, 23] width 6 height 6
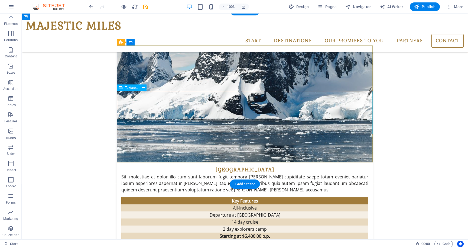
scroll to position [991, 0]
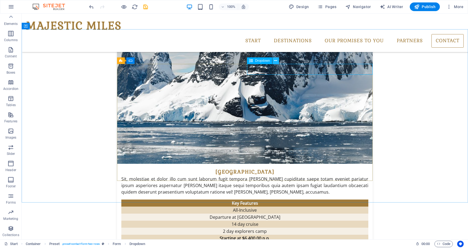
click at [277, 60] on icon at bounding box center [275, 61] width 3 height 6
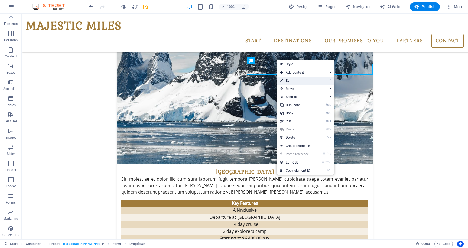
click at [288, 82] on link "⏎ Edit" at bounding box center [295, 81] width 36 height 8
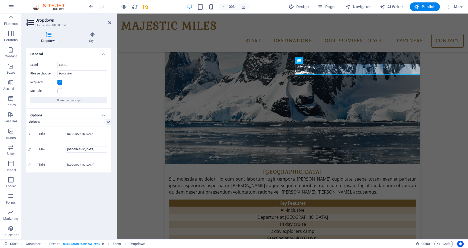
click at [107, 122] on icon at bounding box center [109, 122] width 4 height 7
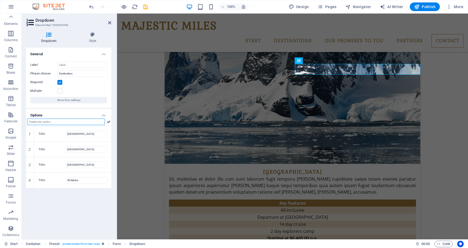
click at [56, 121] on input "text" at bounding box center [66, 122] width 78 height 7
click at [110, 122] on icon at bounding box center [109, 122] width 4 height 7
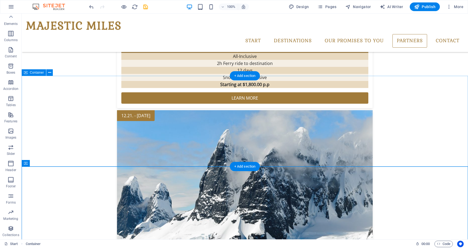
scroll to position [853, 0]
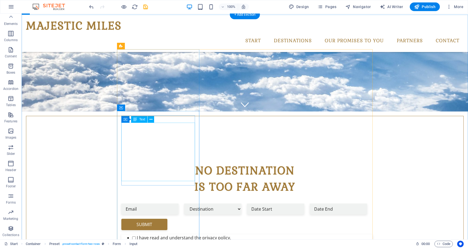
scroll to position [0, 0]
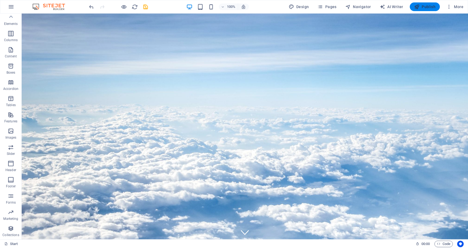
click at [428, 7] on span "Publish" at bounding box center [424, 6] width 21 height 5
